Goal: Information Seeking & Learning: Learn about a topic

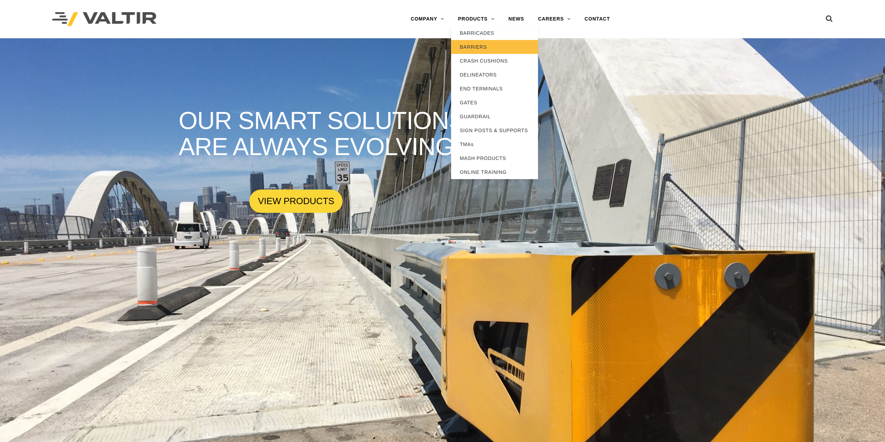
click at [465, 50] on link "BARRIERS" at bounding box center [494, 47] width 87 height 14
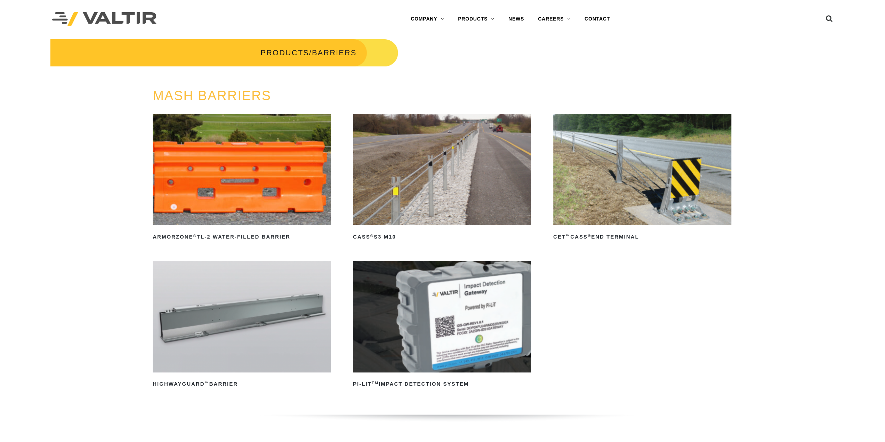
click at [612, 204] on img at bounding box center [642, 169] width 178 height 111
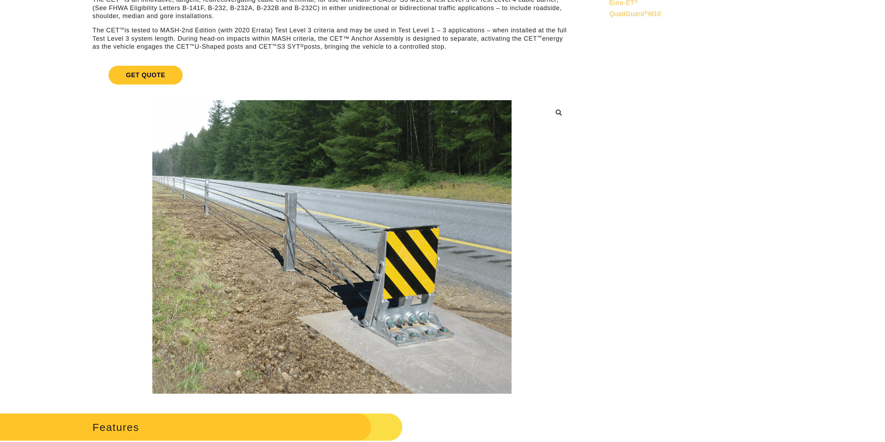
scroll to position [70, 0]
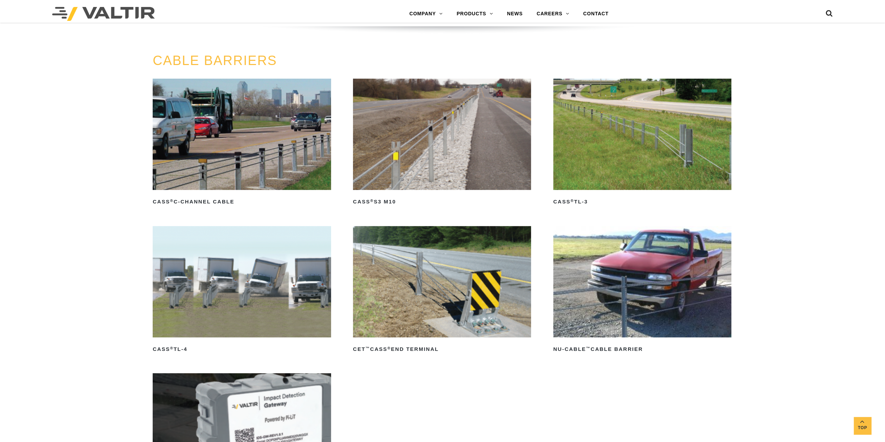
scroll to position [417, 0]
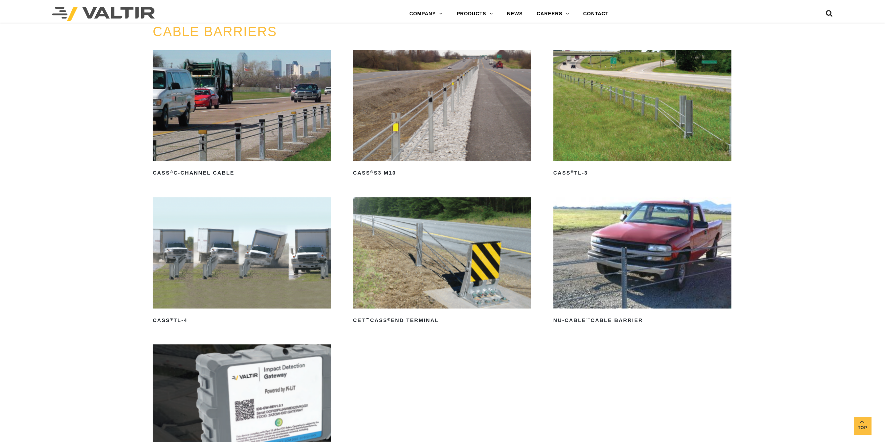
click at [698, 277] on img at bounding box center [642, 252] width 178 height 111
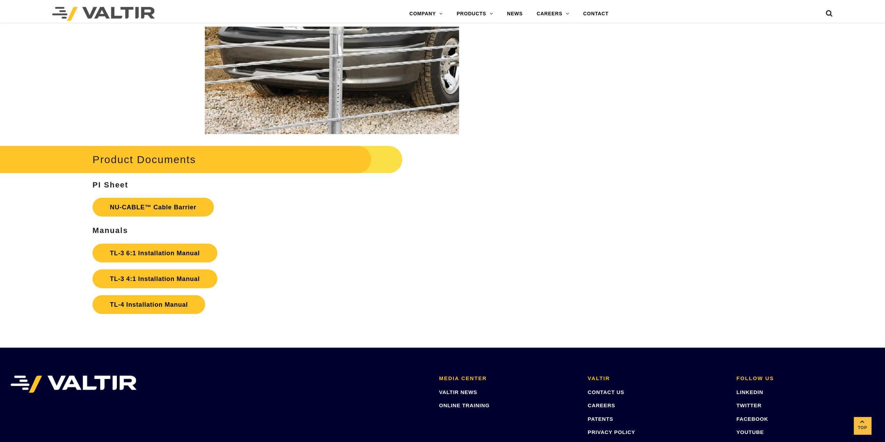
scroll to position [1469, 0]
